Goal: Task Accomplishment & Management: Manage account settings

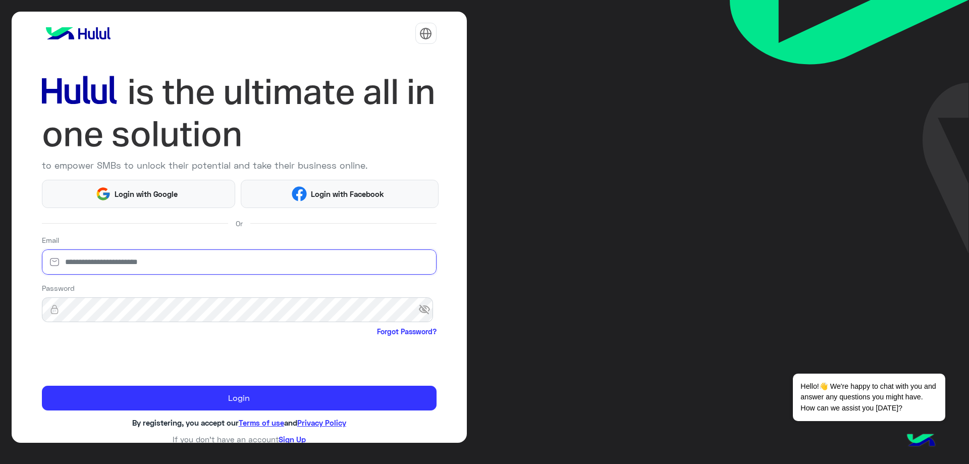
click at [120, 252] on input "email" at bounding box center [239, 261] width 395 height 25
type input "**********"
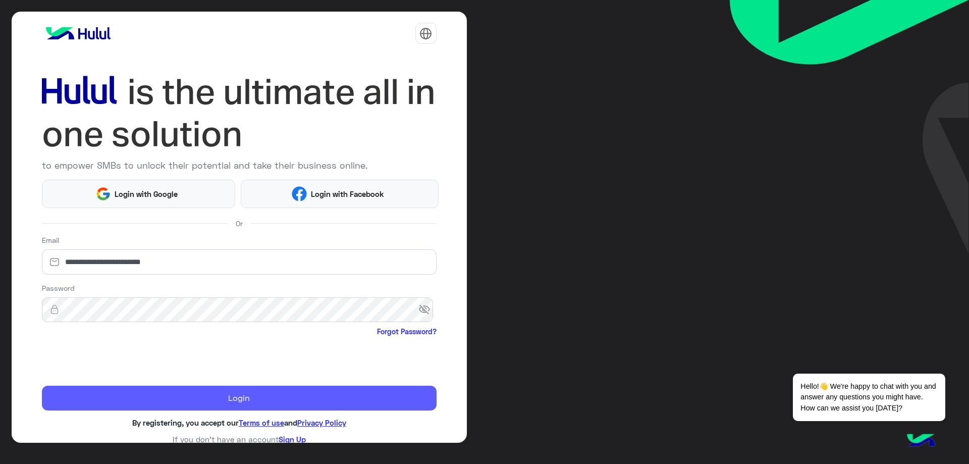
click at [187, 397] on button "Login" at bounding box center [239, 398] width 395 height 25
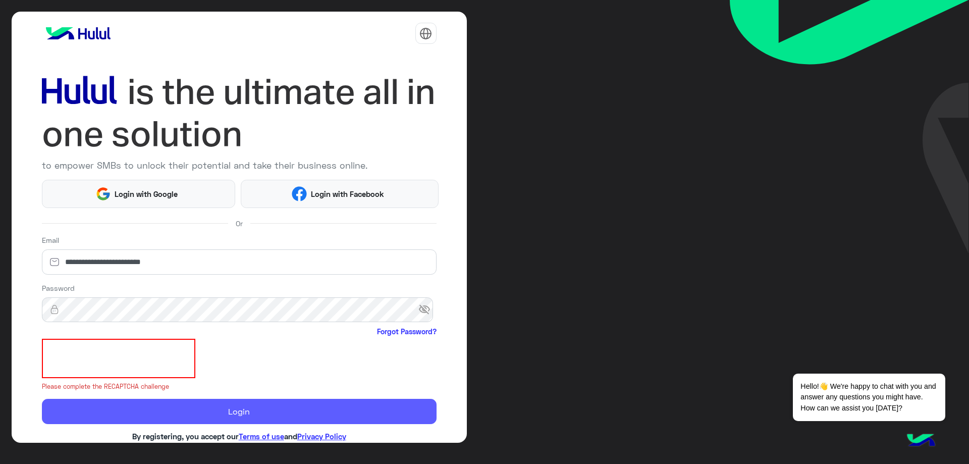
click at [187, 397] on form "**********" at bounding box center [239, 329] width 395 height 189
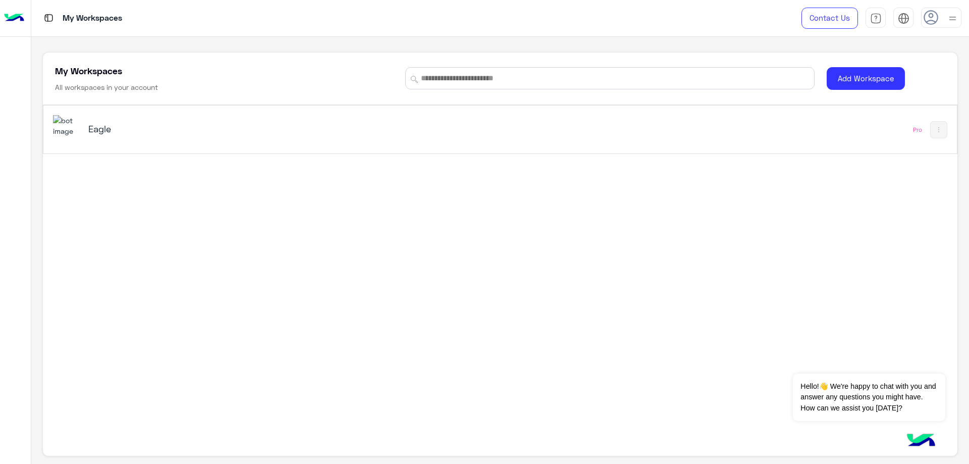
click at [107, 127] on h5 "Eagle" at bounding box center [249, 129] width 322 height 12
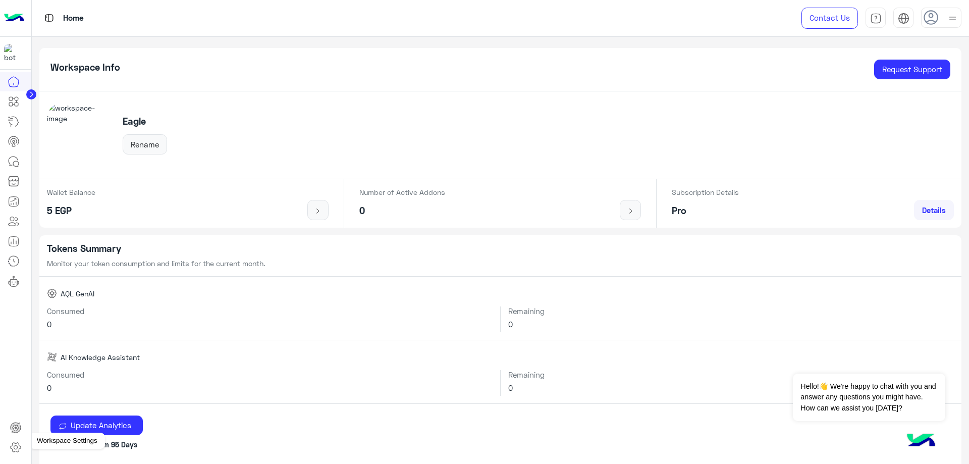
click at [17, 448] on icon at bounding box center [16, 448] width 4 height 4
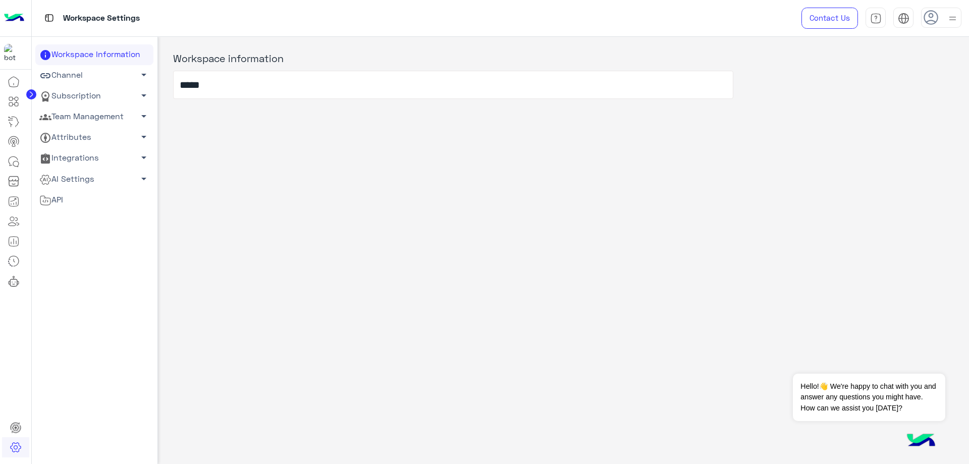
click at [99, 105] on link "Subscription arrow_drop_down" at bounding box center [94, 96] width 118 height 21
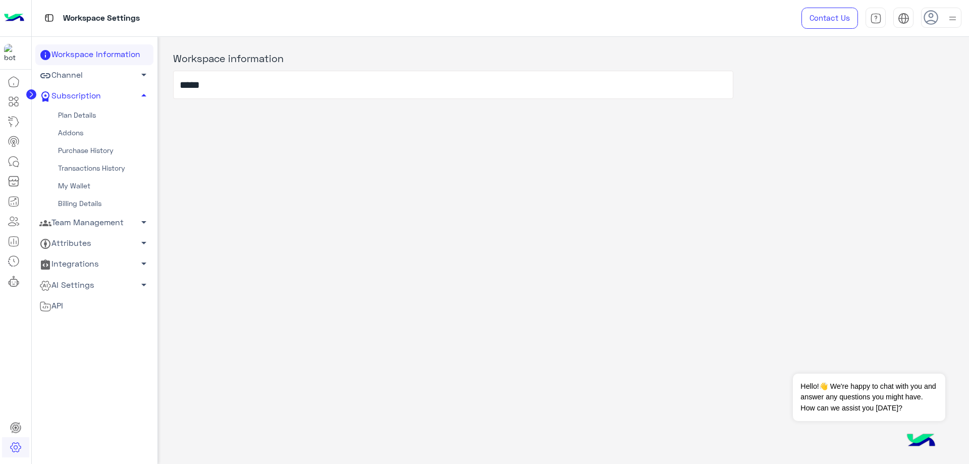
click at [94, 219] on link "Team Management arrow_drop_down" at bounding box center [94, 222] width 118 height 21
click at [93, 237] on link "Team Members" at bounding box center [94, 242] width 118 height 18
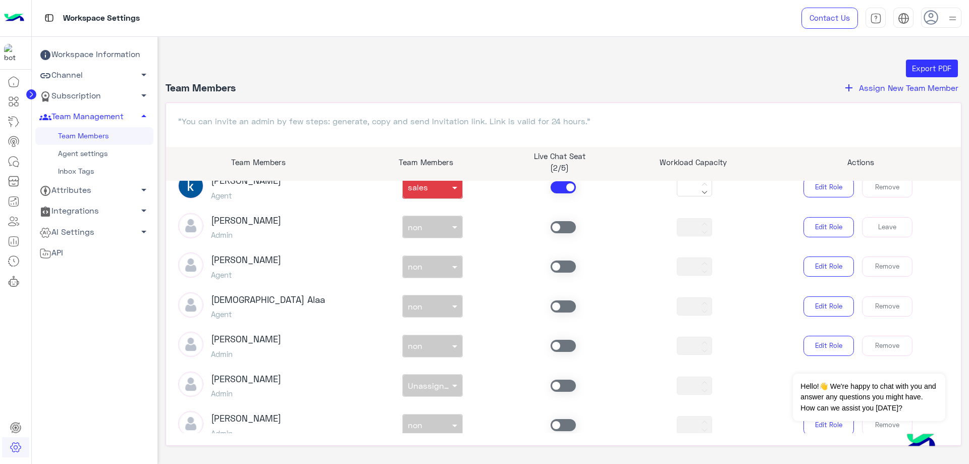
scroll to position [202, 0]
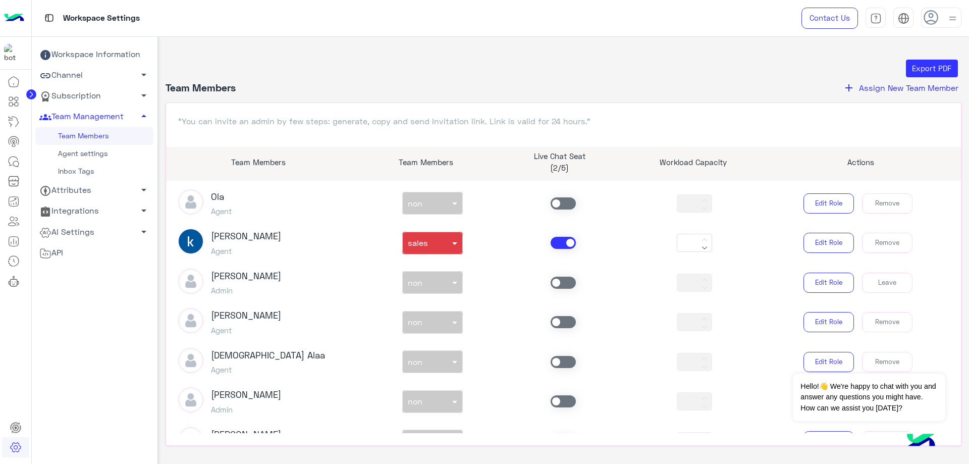
click at [555, 249] on div "[PERSON_NAME] Agent non × sales *** Edit Role Remove" at bounding box center [564, 243] width 786 height 28
click at [558, 247] on span at bounding box center [563, 243] width 25 height 12
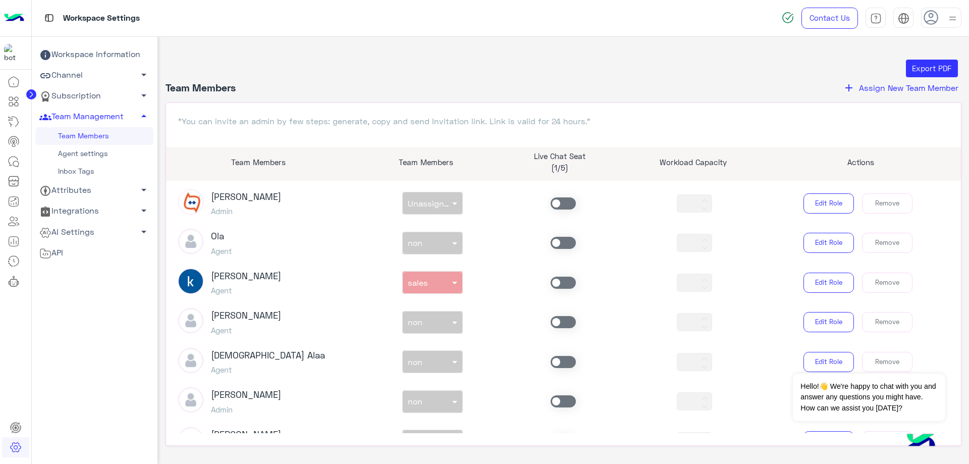
scroll to position [0, 0]
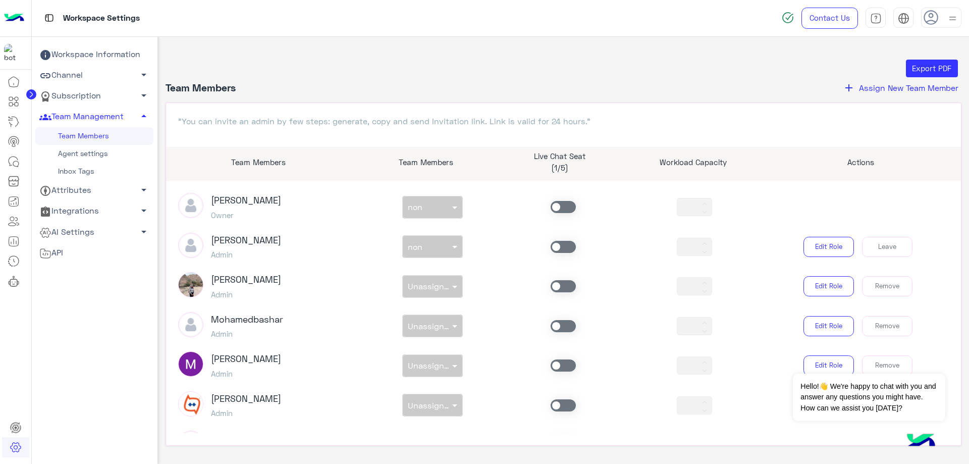
click at [559, 242] on span at bounding box center [563, 247] width 25 height 12
click at [429, 244] on input "text" at bounding box center [421, 244] width 26 height 11
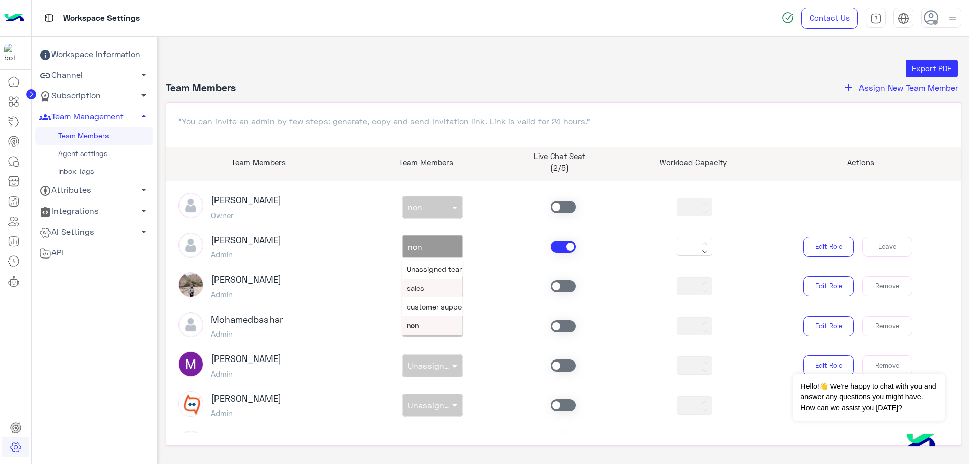
click at [429, 288] on div "sales" at bounding box center [432, 288] width 61 height 19
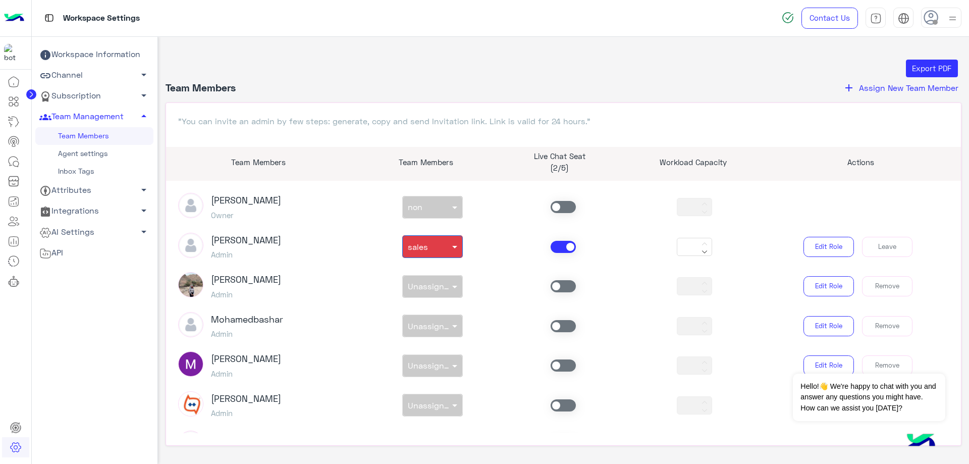
click at [431, 246] on input "text" at bounding box center [421, 244] width 26 height 11
click at [433, 308] on span "customer support" at bounding box center [437, 306] width 61 height 9
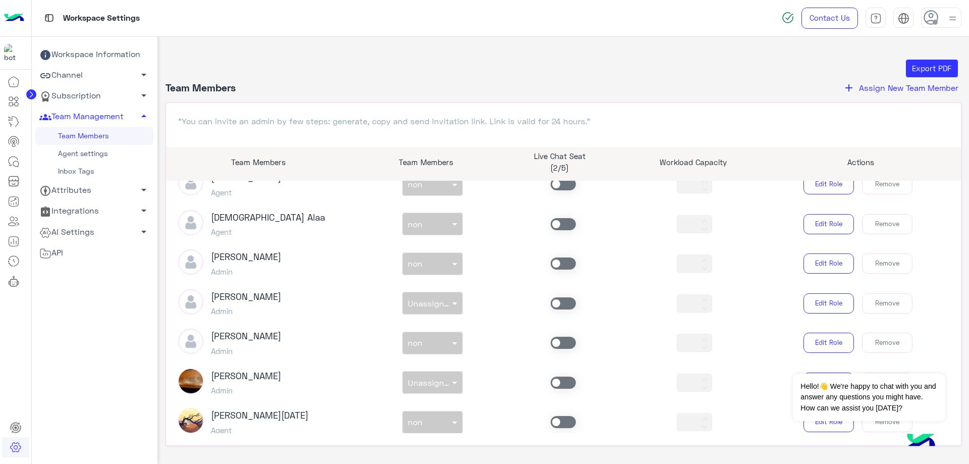
scroll to position [353, 0]
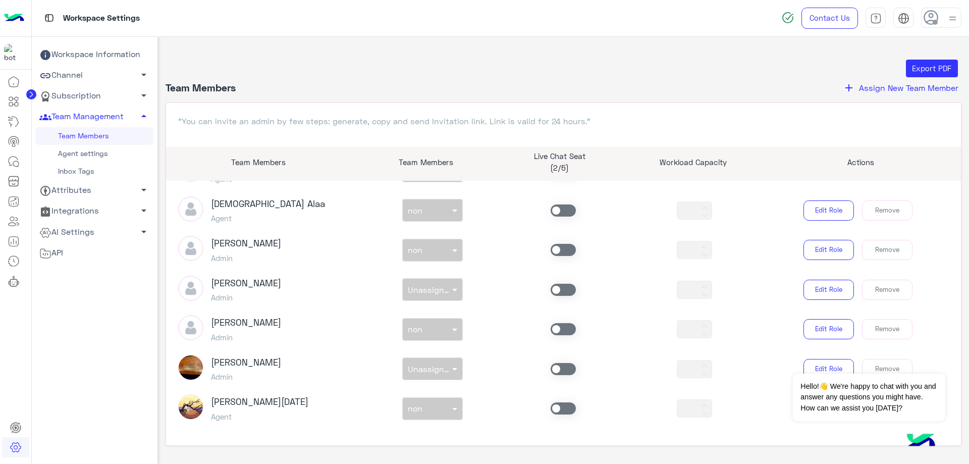
click at [560, 404] on span at bounding box center [563, 408] width 25 height 12
click at [407, 415] on div "non × non" at bounding box center [432, 408] width 131 height 23
click at [419, 410] on input "text" at bounding box center [421, 406] width 26 height 11
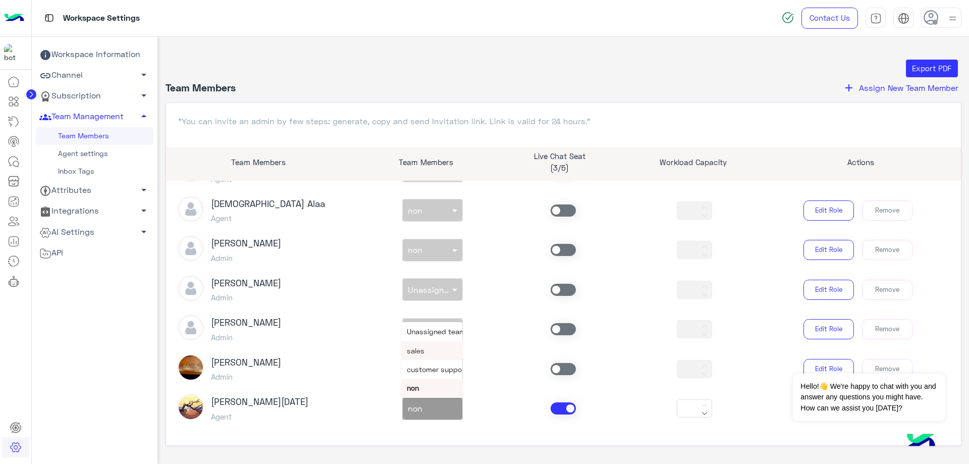
click at [422, 354] on div "sales" at bounding box center [432, 350] width 61 height 19
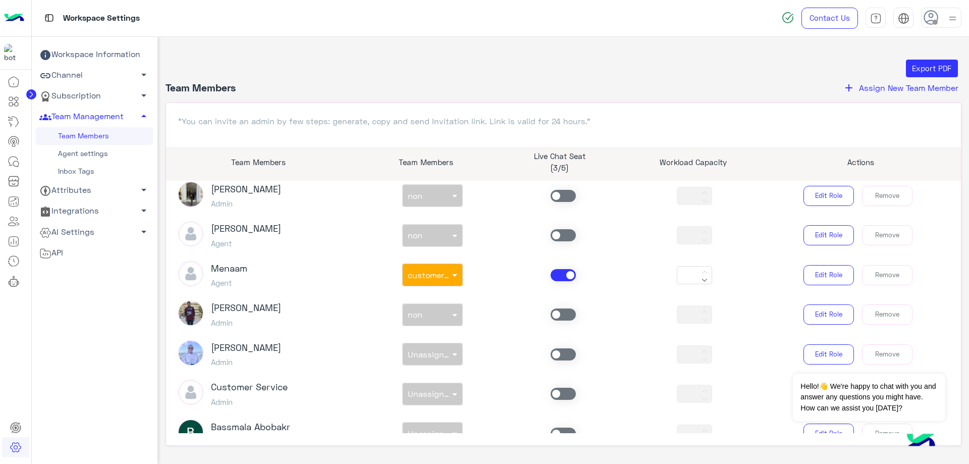
click at [560, 270] on span at bounding box center [563, 275] width 25 height 12
click at [555, 234] on span at bounding box center [563, 235] width 25 height 12
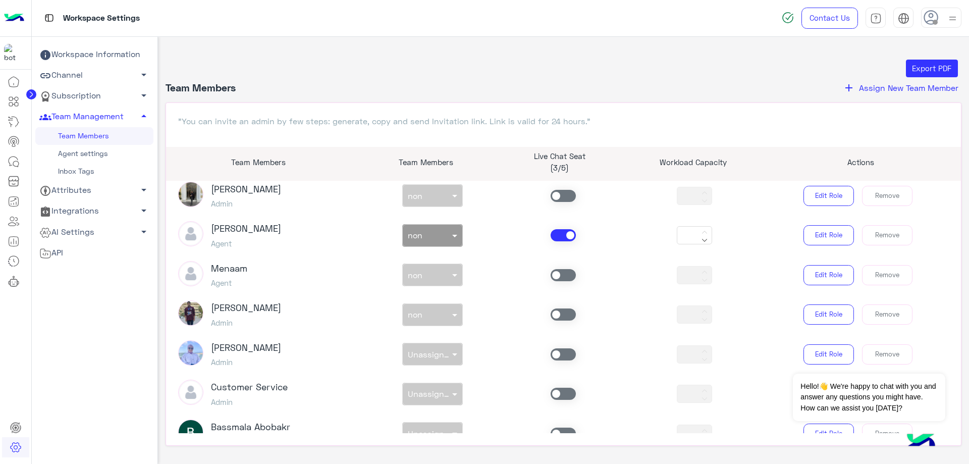
click at [445, 240] on div "non × non" at bounding box center [426, 235] width 47 height 10
click at [437, 281] on div "sales" at bounding box center [432, 276] width 61 height 19
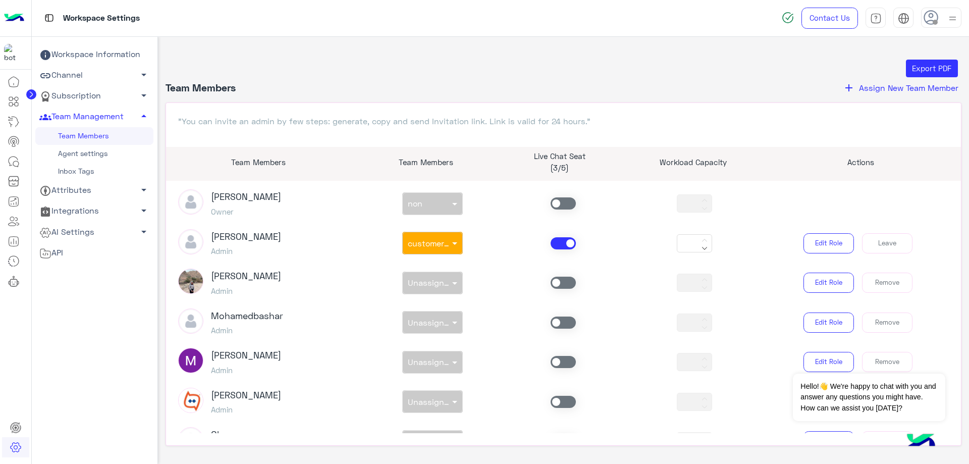
scroll to position [0, 0]
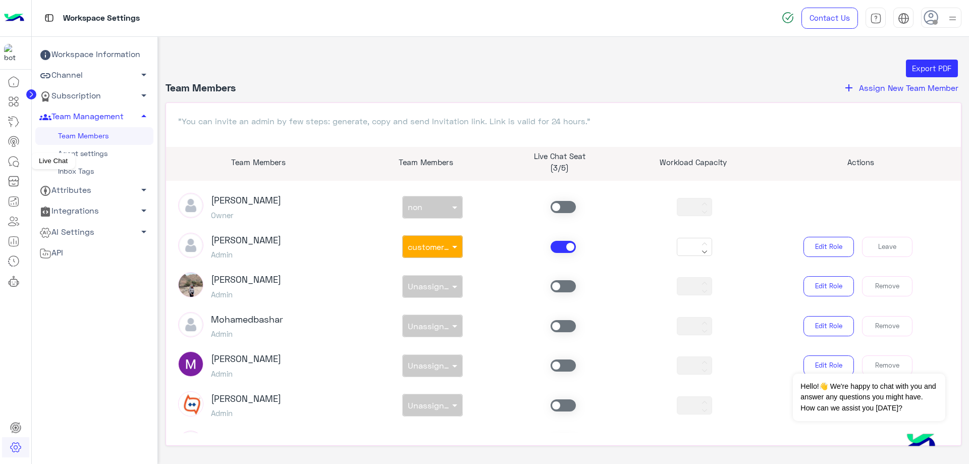
click at [15, 162] on icon at bounding box center [14, 161] width 12 height 12
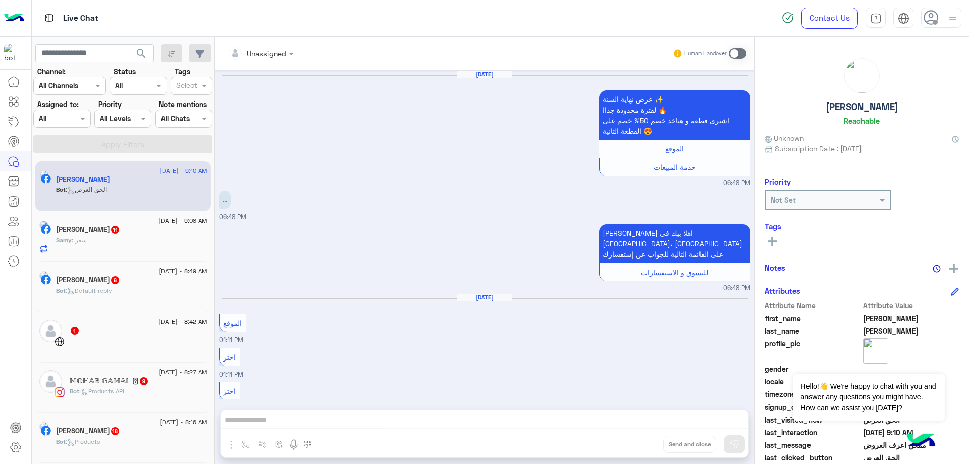
scroll to position [775, 0]
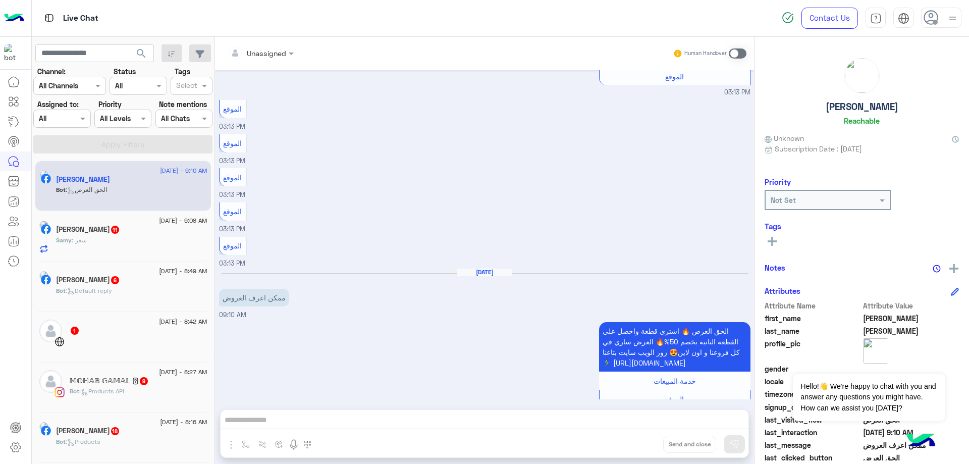
click at [49, 121] on input "text" at bounding box center [50, 119] width 23 height 11
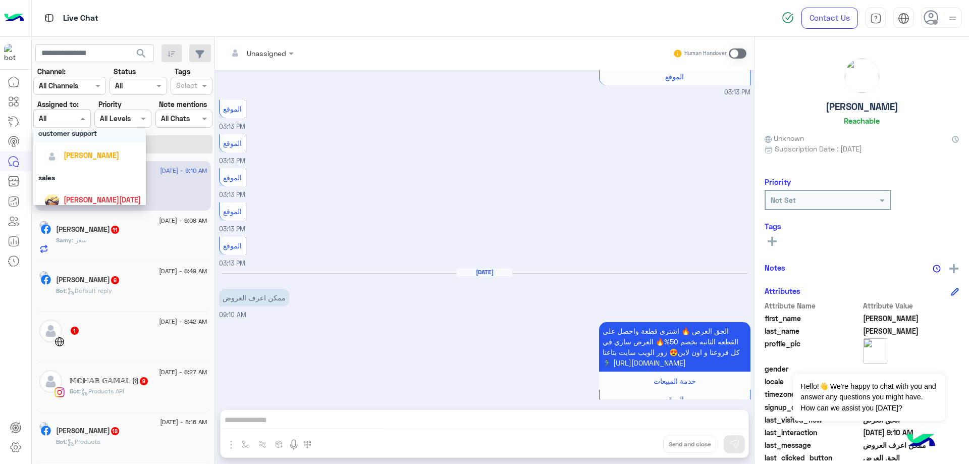
scroll to position [50, 0]
click at [78, 157] on span "[PERSON_NAME]" at bounding box center [92, 154] width 56 height 9
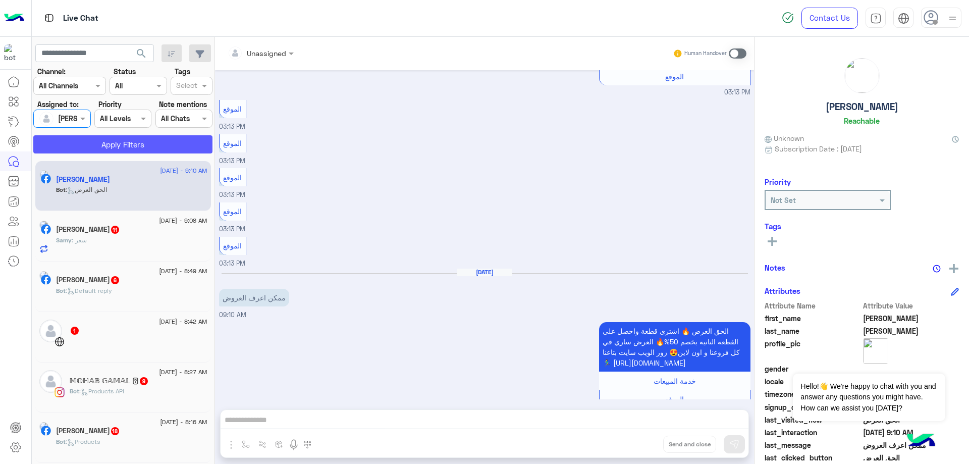
click at [112, 144] on button "Apply Filters" at bounding box center [122, 144] width 179 height 18
